Goal: Information Seeking & Learning: Compare options

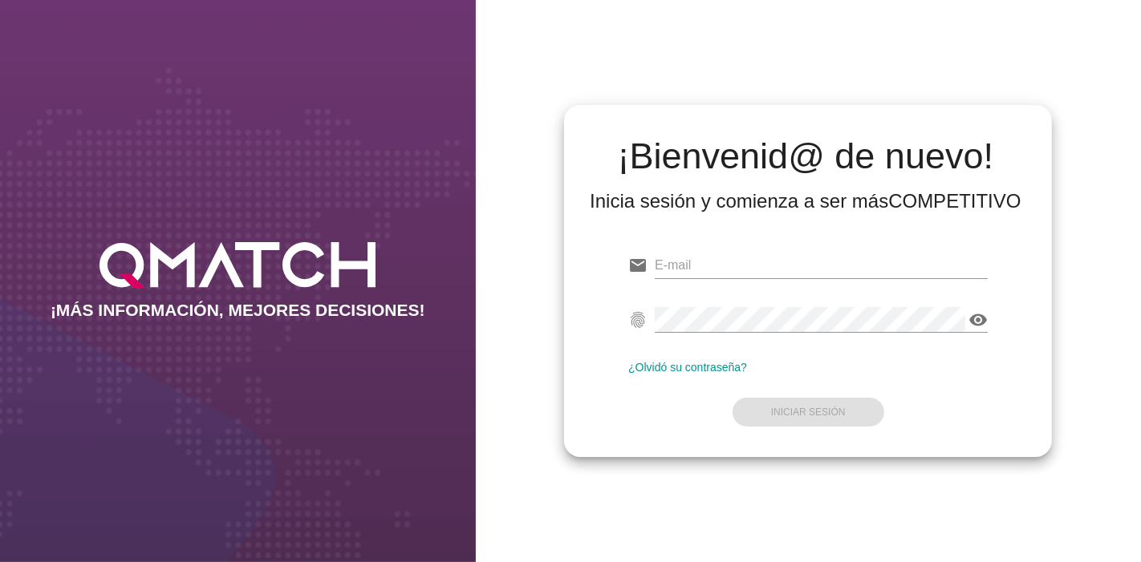
type input "[EMAIL_ADDRESS][PERSON_NAME][DOMAIN_NAME]"
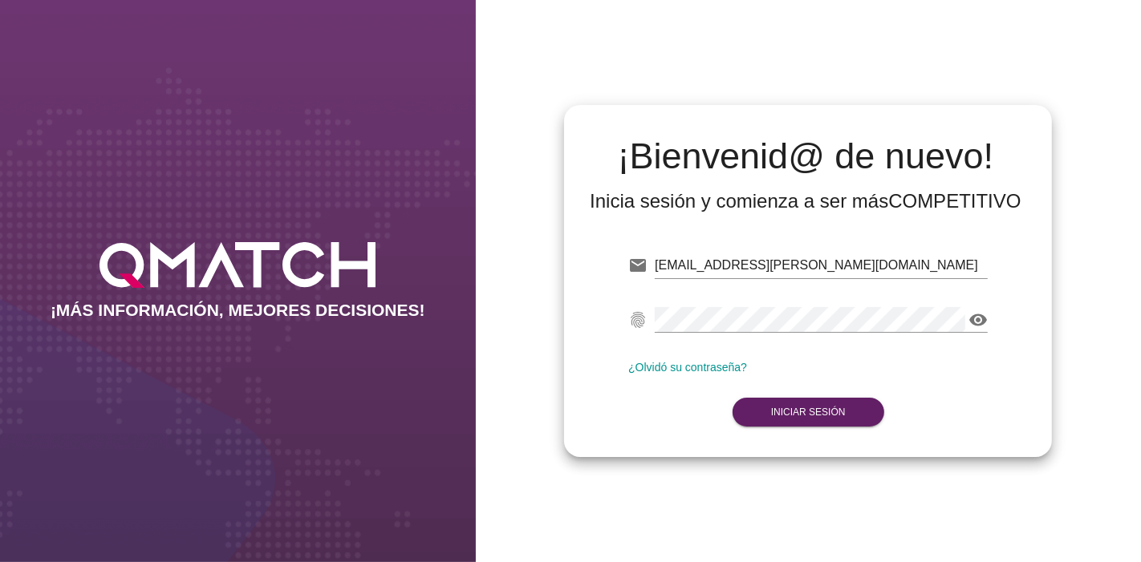
click at [658, 420] on form "email [EMAIL_ADDRESS][PERSON_NAME][DOMAIN_NAME] Correo no válido fingerprint vi…" at bounding box center [807, 337] width 359 height 189
click at [740, 411] on button "Iniciar Sesión" at bounding box center [808, 412] width 152 height 29
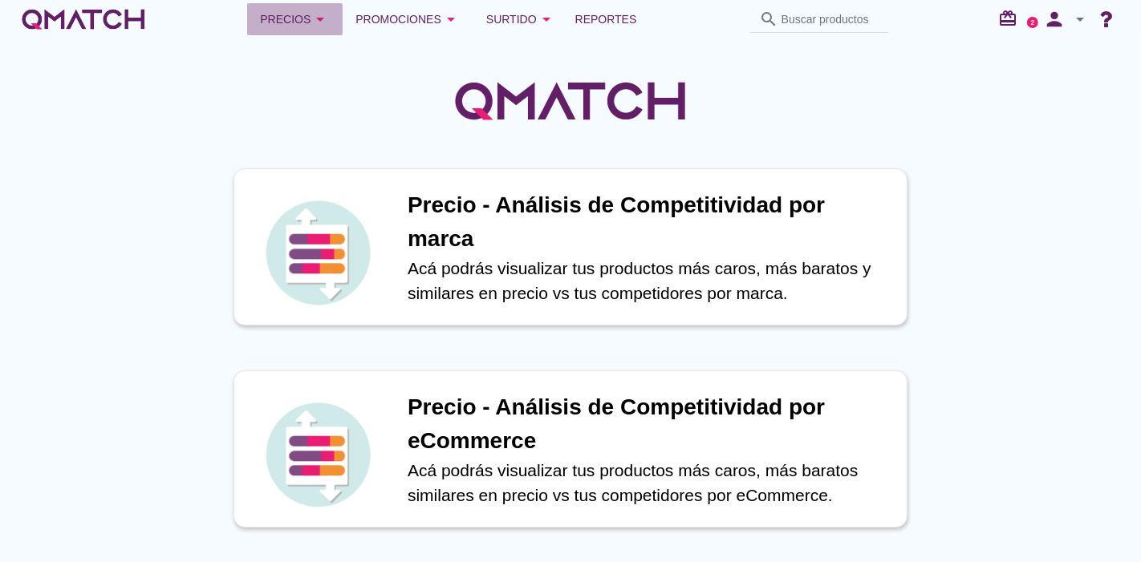
click at [294, 10] on div "Precios arrow_drop_down" at bounding box center [295, 19] width 70 height 19
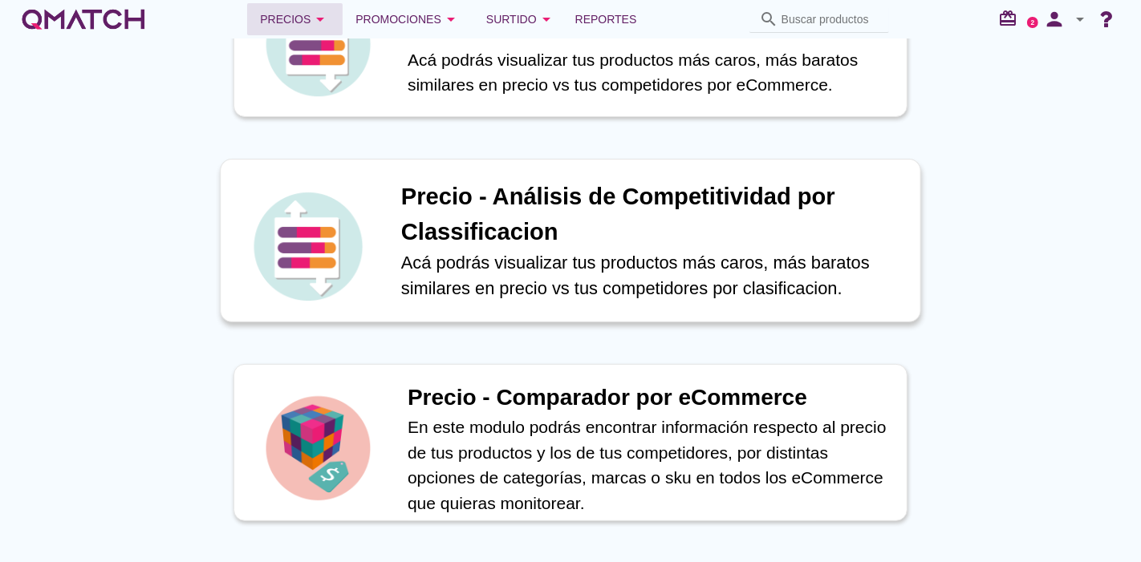
scroll to position [445, 0]
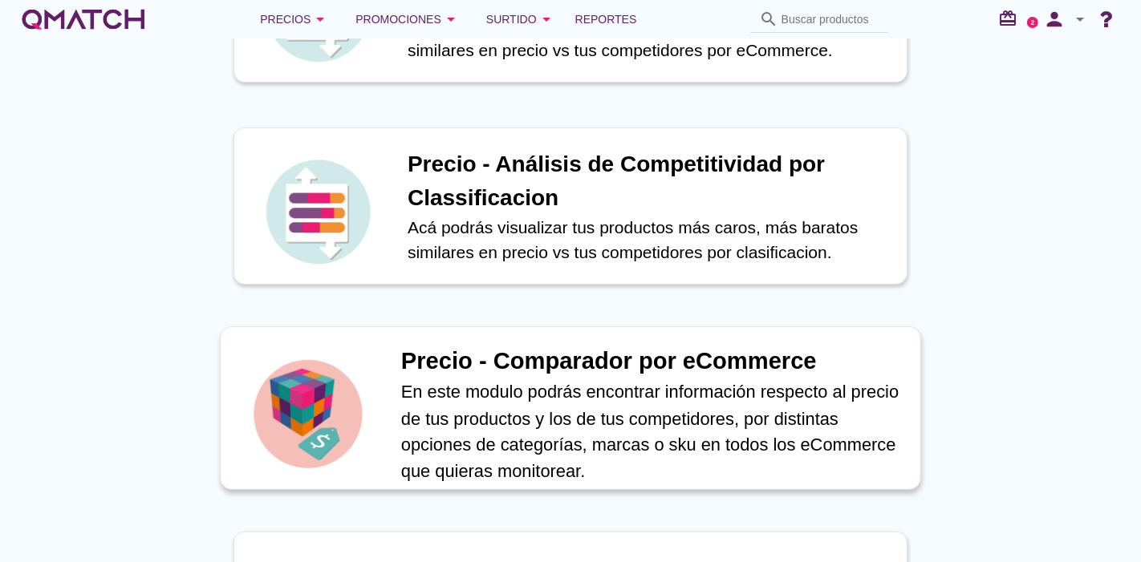
click at [567, 365] on h1 "Precio - Comparador por eCommerce" at bounding box center [652, 361] width 502 height 35
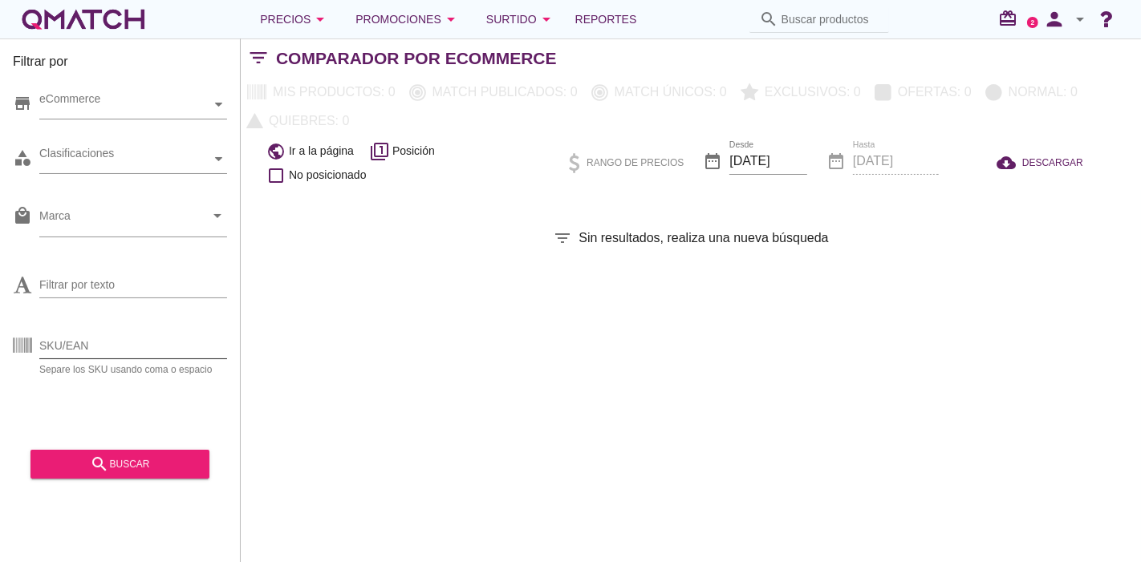
click at [123, 351] on input "SKU/EAN" at bounding box center [133, 346] width 188 height 26
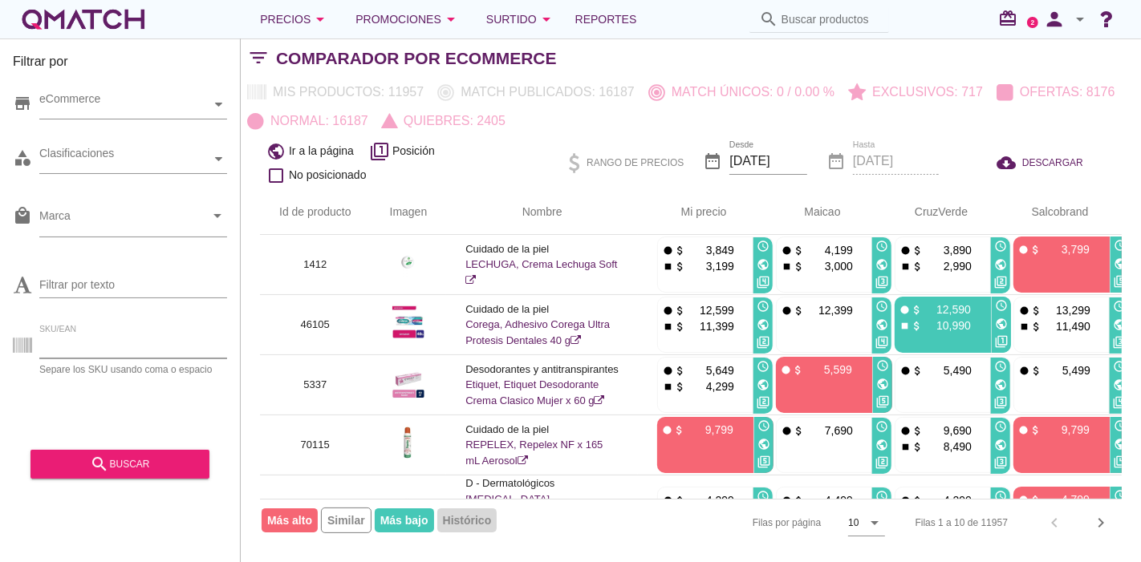
click at [132, 351] on input "SKU/EAN" at bounding box center [133, 346] width 188 height 26
paste input "64373"
click at [160, 471] on div "search buscar" at bounding box center [119, 464] width 153 height 19
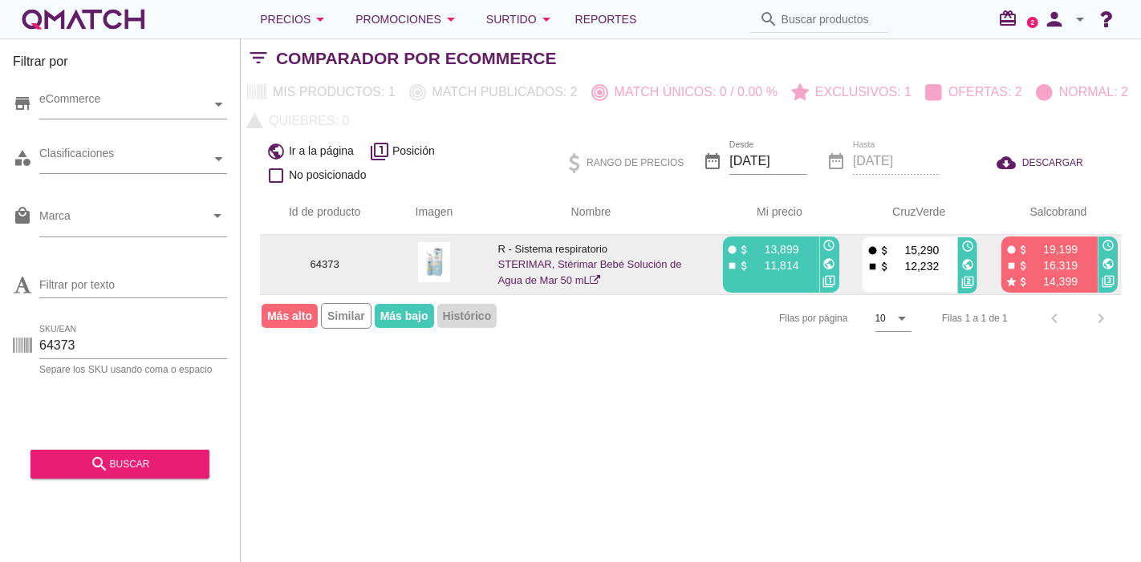
click at [533, 267] on link "STERIMAR, Stérimar Bebé Solución de Agua de Mar 50 mL" at bounding box center [590, 272] width 184 height 28
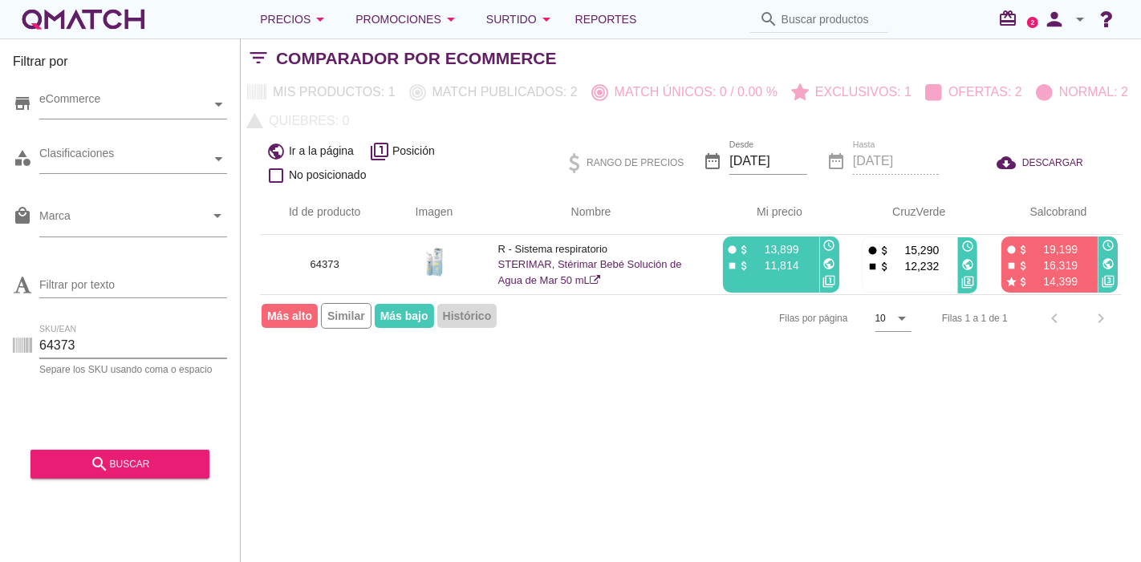
drag, startPoint x: 166, startPoint y: 345, endPoint x: 0, endPoint y: 358, distance: 166.5
click at [0, 358] on div "Filtrar por store eCommerce category Clasificaciones local_mall Marca arrow_dro…" at bounding box center [120, 301] width 241 height 524
paste input "4126"
type input "41263"
click at [162, 466] on div "search buscar" at bounding box center [119, 464] width 153 height 19
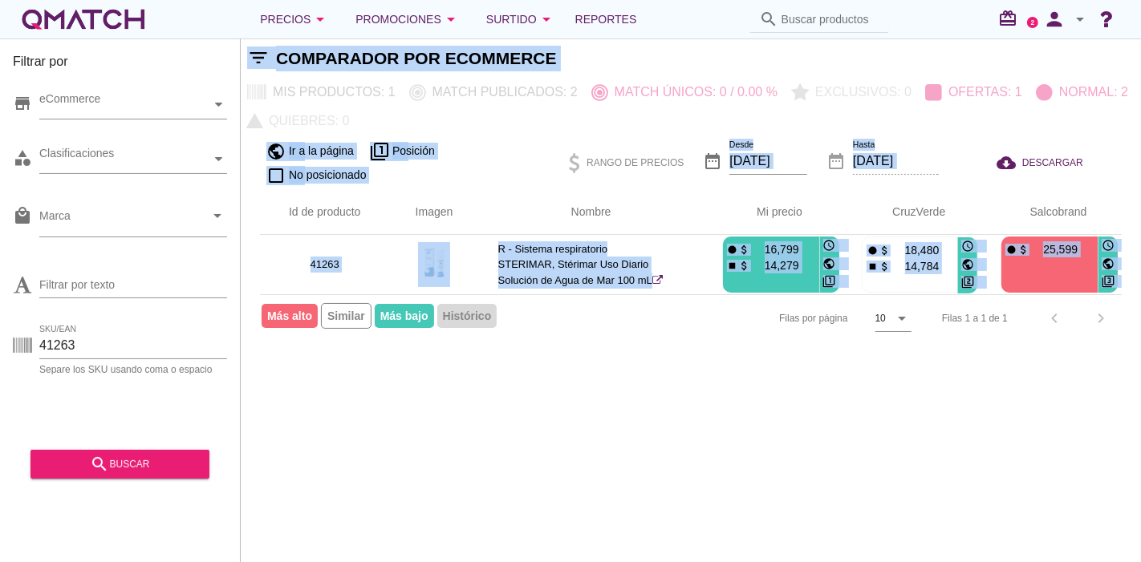
click at [623, 358] on div "Filtrar por store eCommerce category Clasificaciones local_mall Marca arrow_dro…" at bounding box center [691, 301] width 900 height 524
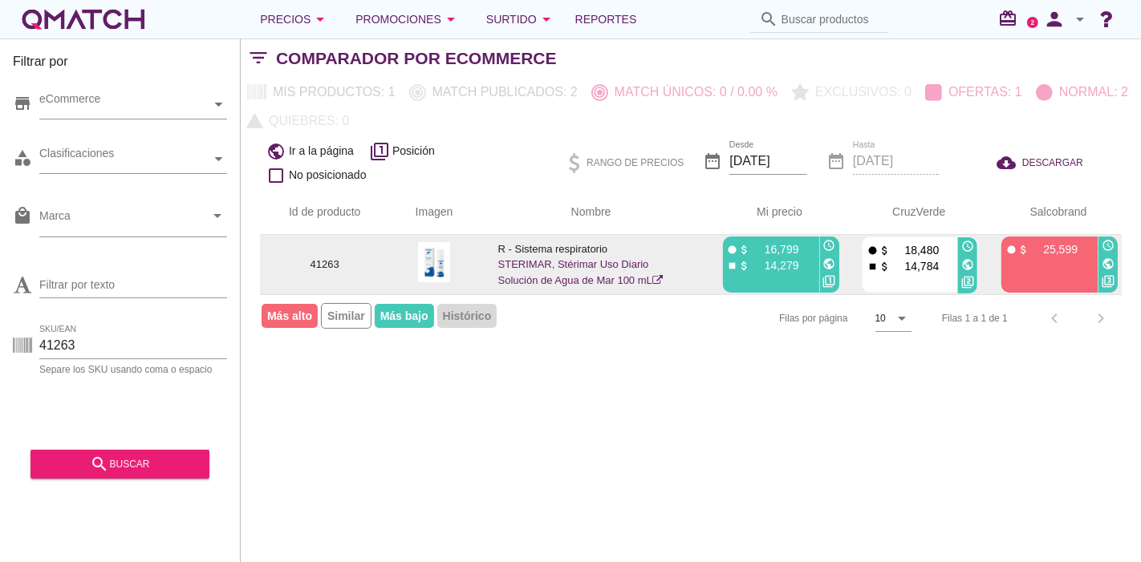
click at [540, 276] on link "STERIMAR, Stérimar Uso Diario Solución de Agua de Mar 100 mL" at bounding box center [580, 272] width 164 height 28
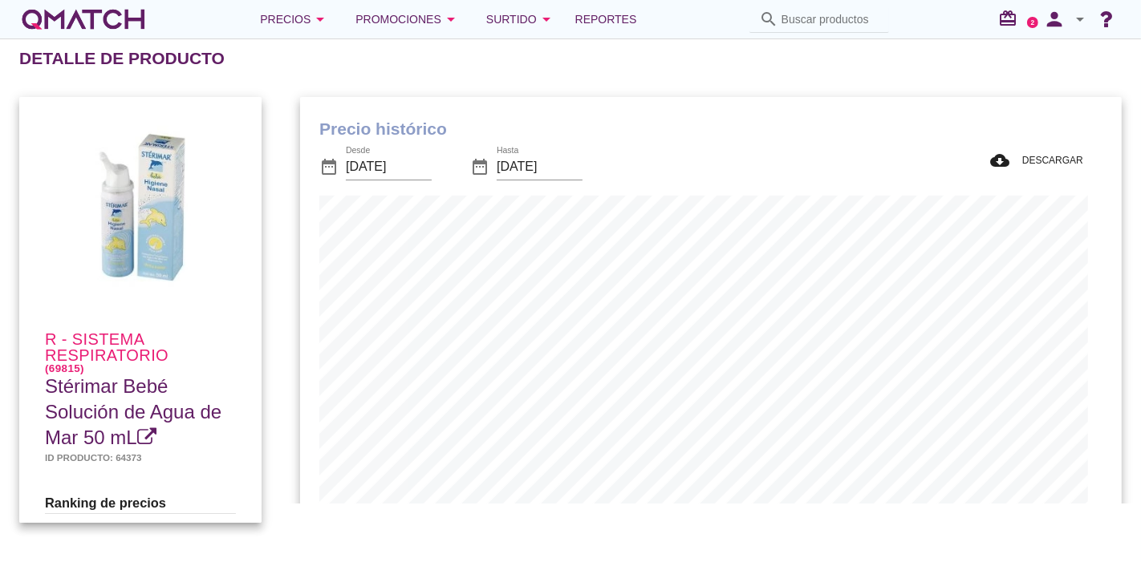
scroll to position [468, 806]
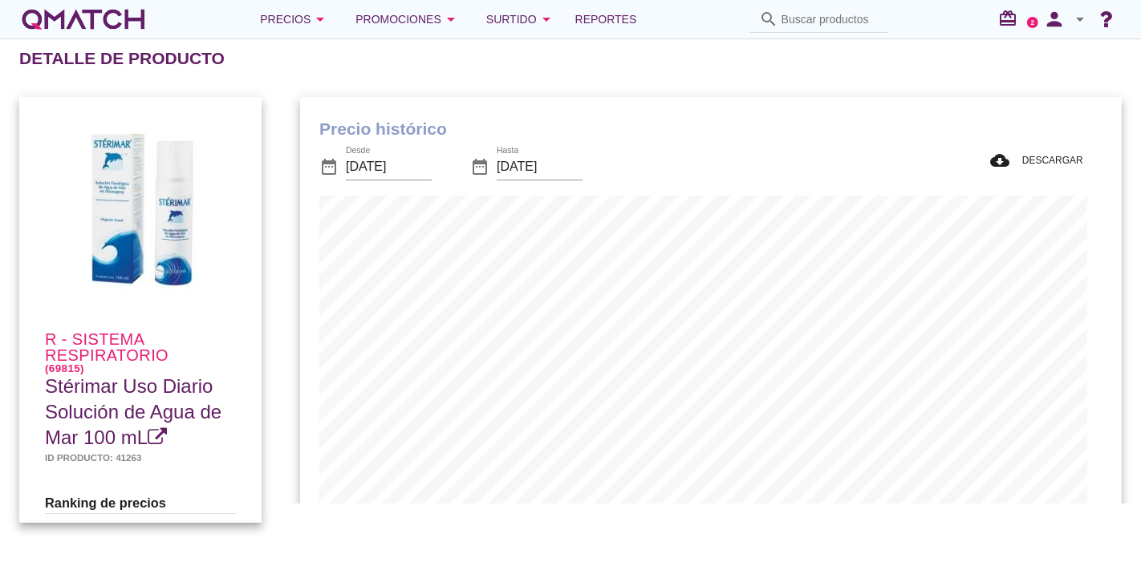
scroll to position [468, 805]
